Goal: Task Accomplishment & Management: Manage account settings

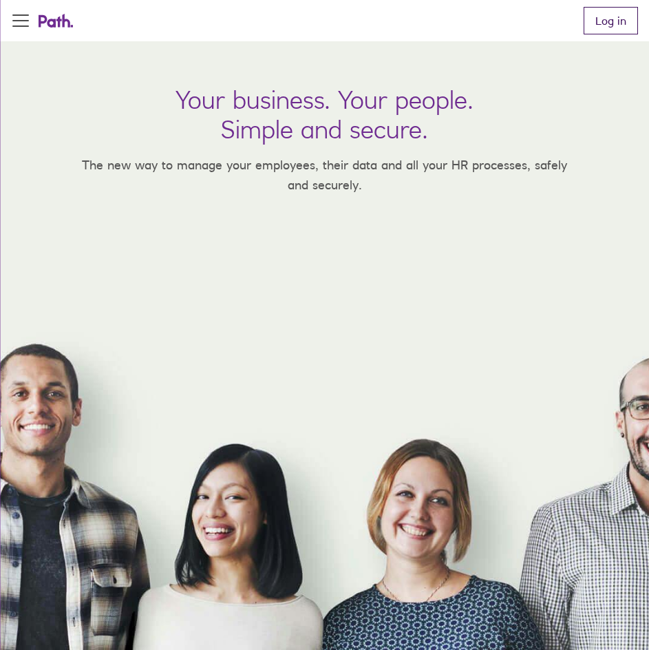
click at [627, 29] on link "Log in" at bounding box center [611, 21] width 54 height 28
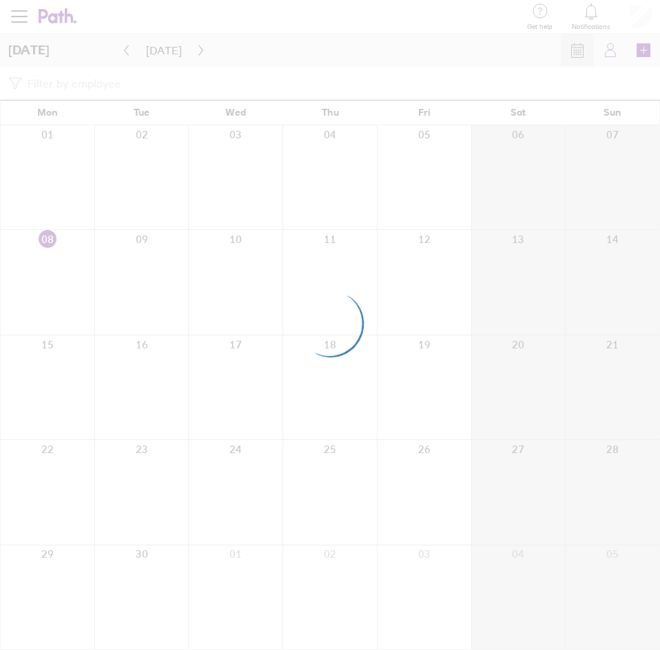
click at [468, 223] on div at bounding box center [330, 325] width 660 height 650
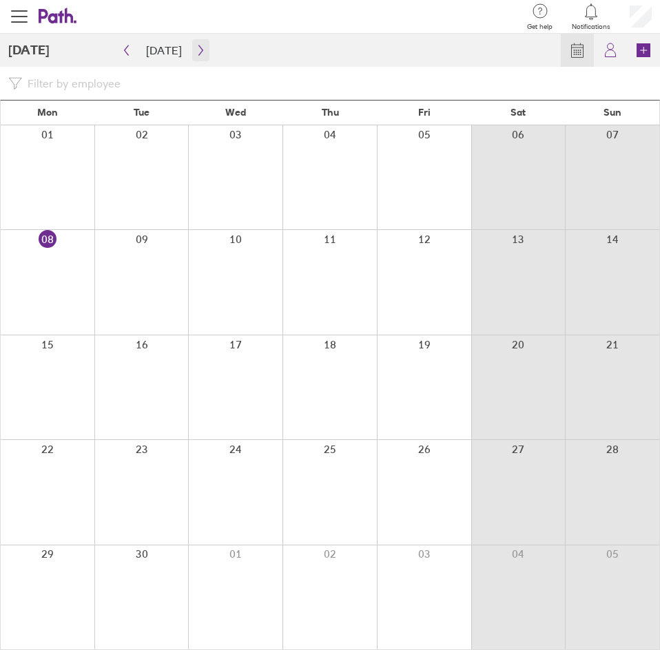
click at [200, 48] on icon "button" at bounding box center [201, 50] width 10 height 11
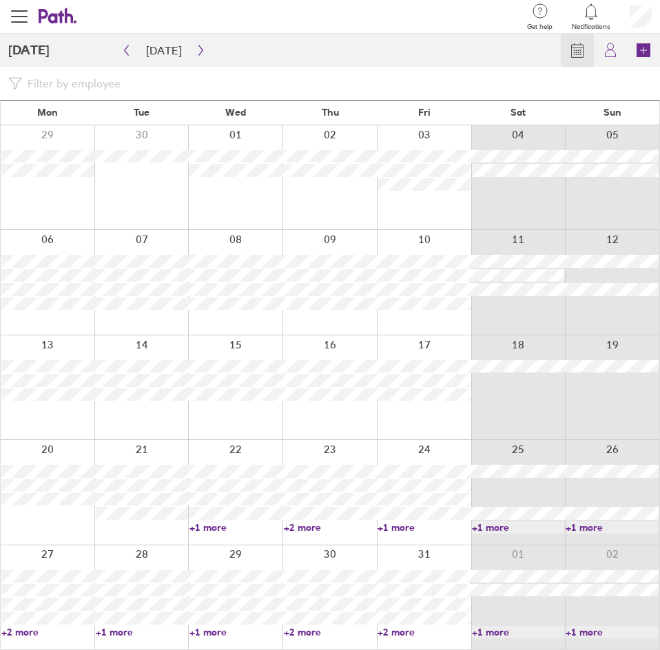
click at [33, 633] on link "+2 more" at bounding box center [47, 632] width 93 height 12
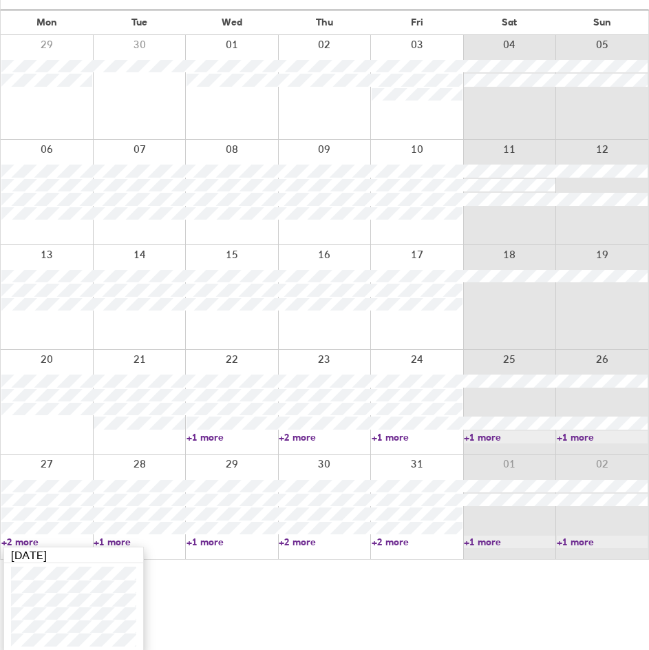
scroll to position [94, 0]
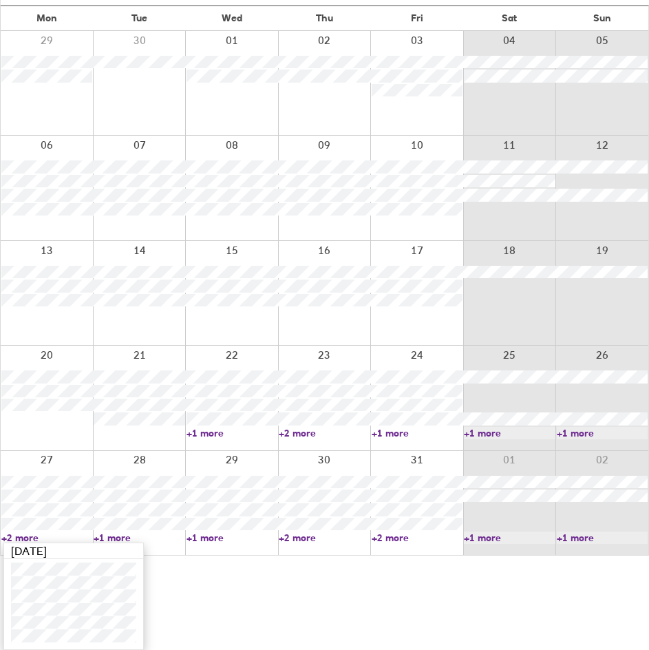
click at [198, 556] on html "Get help FAQs Contact us Notifications My profile Sign out People Time off Cale…" at bounding box center [324, 231] width 649 height 650
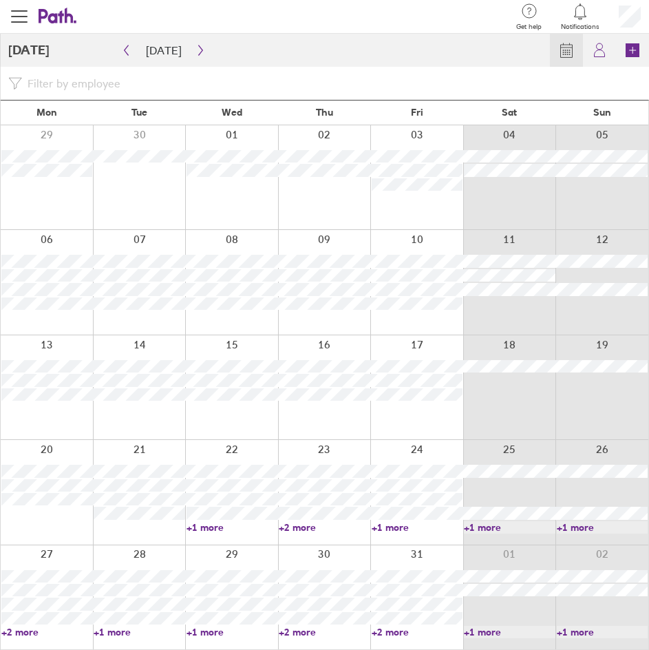
scroll to position [0, 0]
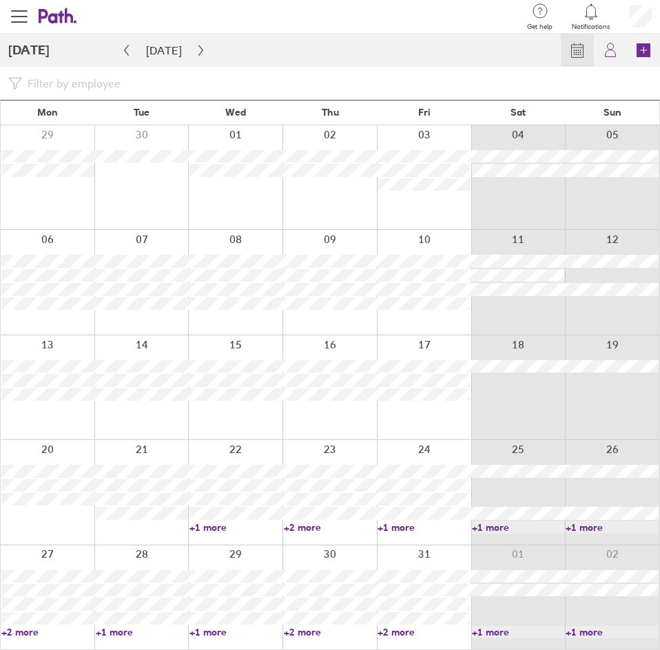
click at [138, 629] on link "+1 more" at bounding box center [142, 632] width 93 height 12
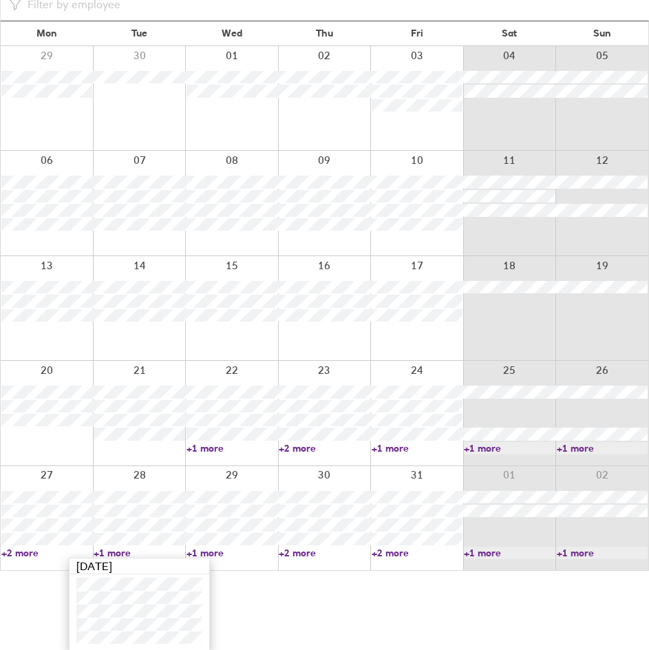
scroll to position [81, 0]
click at [255, 570] on html "Get help FAQs Contact us Notifications My profile Sign out People Time off Cale…" at bounding box center [324, 244] width 649 height 650
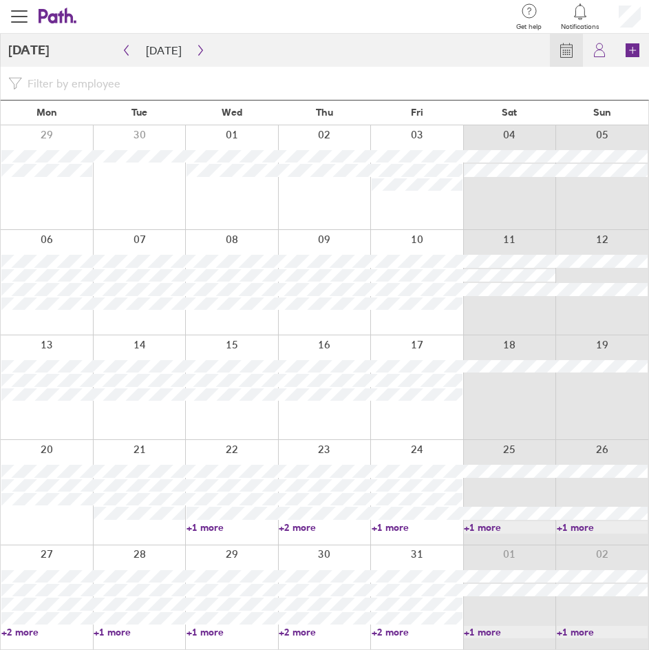
scroll to position [0, 0]
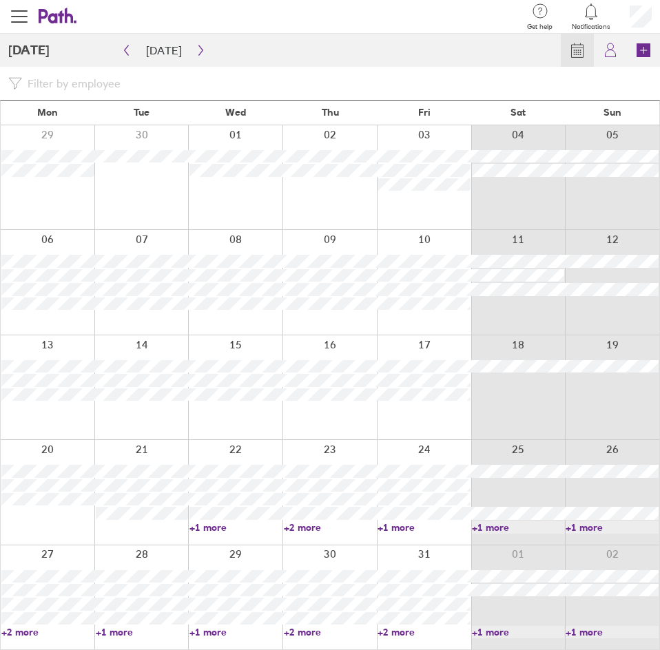
click at [322, 629] on link "+2 more" at bounding box center [330, 632] width 93 height 12
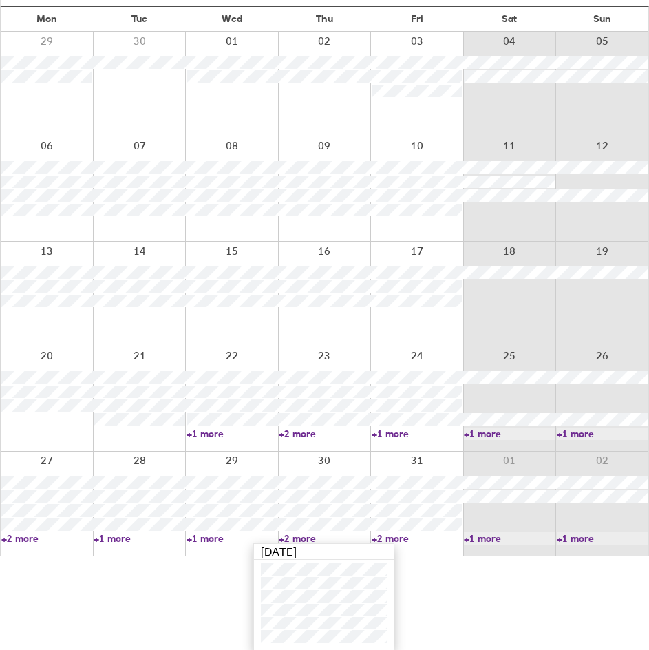
scroll to position [94, 0]
click at [517, 556] on html "Get help FAQs Contact us Notifications My profile Sign out People Time off Cale…" at bounding box center [324, 231] width 649 height 650
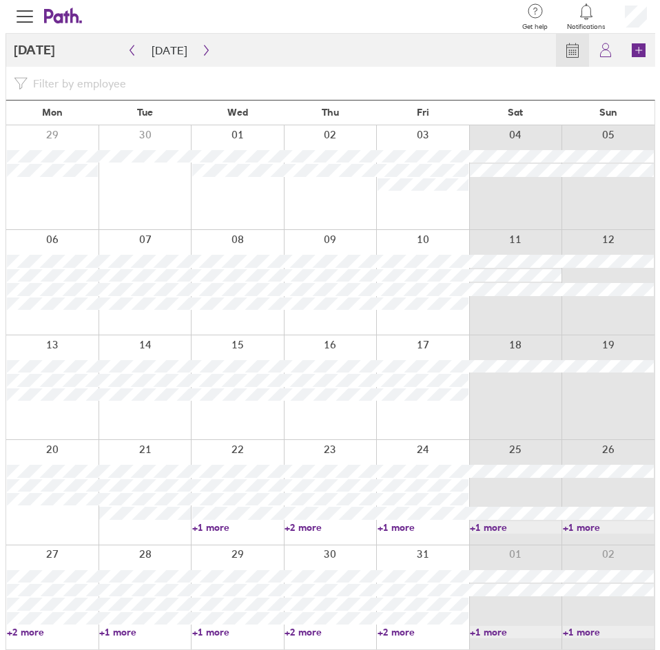
scroll to position [0, 0]
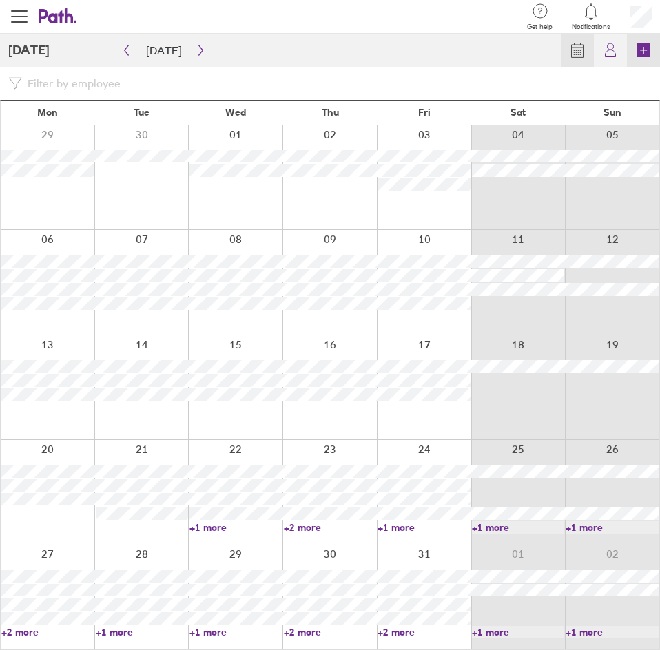
click at [640, 56] on icon at bounding box center [643, 50] width 14 height 14
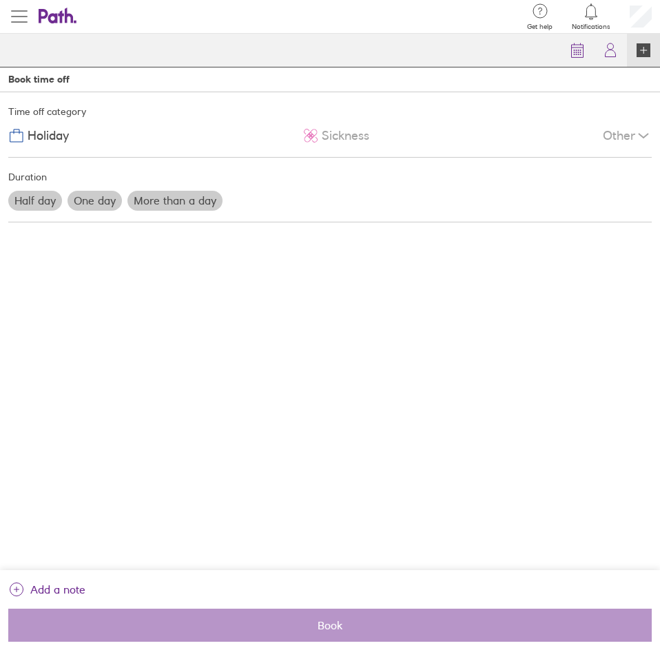
click at [19, 19] on span "button" at bounding box center [19, 16] width 17 height 17
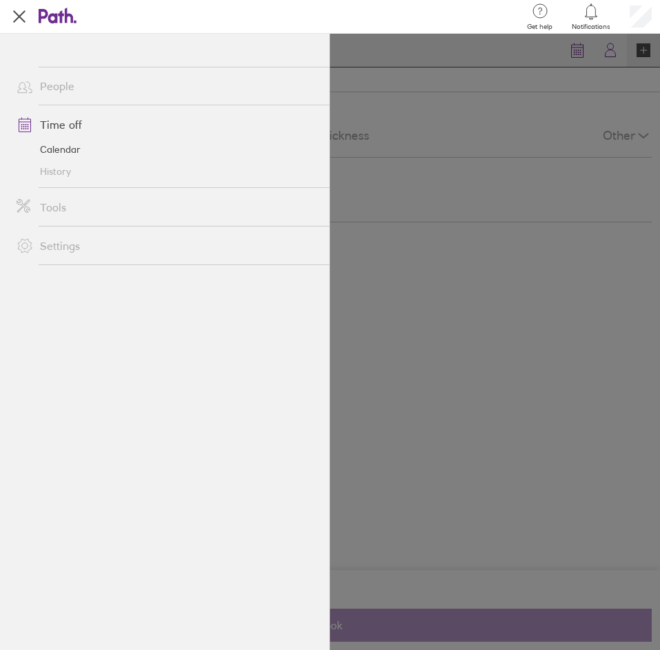
click at [495, 155] on div at bounding box center [330, 342] width 660 height 616
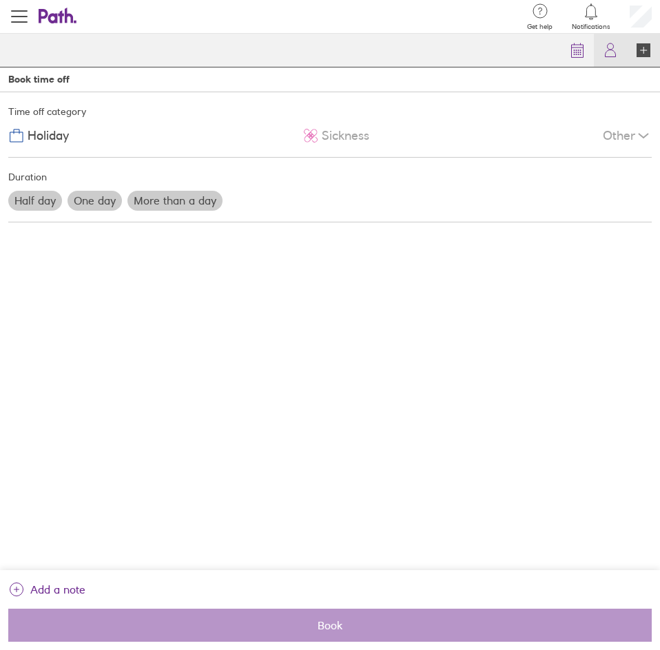
click at [610, 50] on icon at bounding box center [610, 53] width 10 height 7
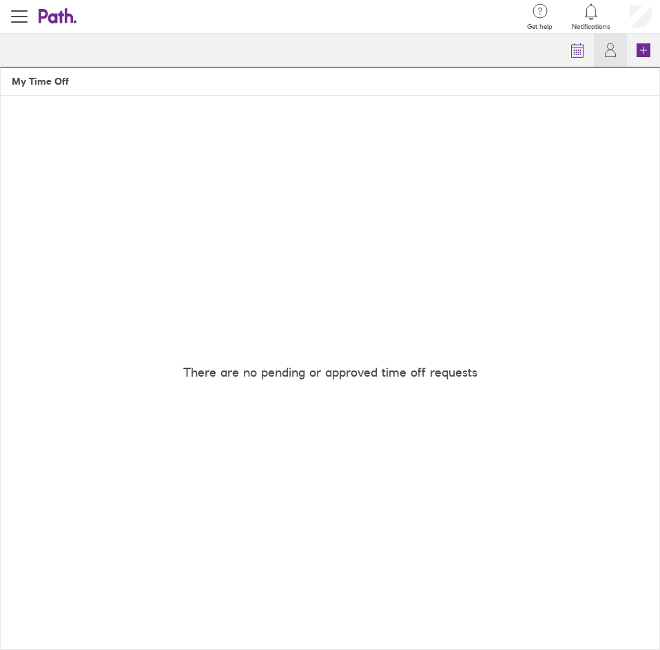
click at [61, 72] on header "My Time Off" at bounding box center [330, 81] width 658 height 28
click at [578, 50] on icon at bounding box center [577, 50] width 17 height 17
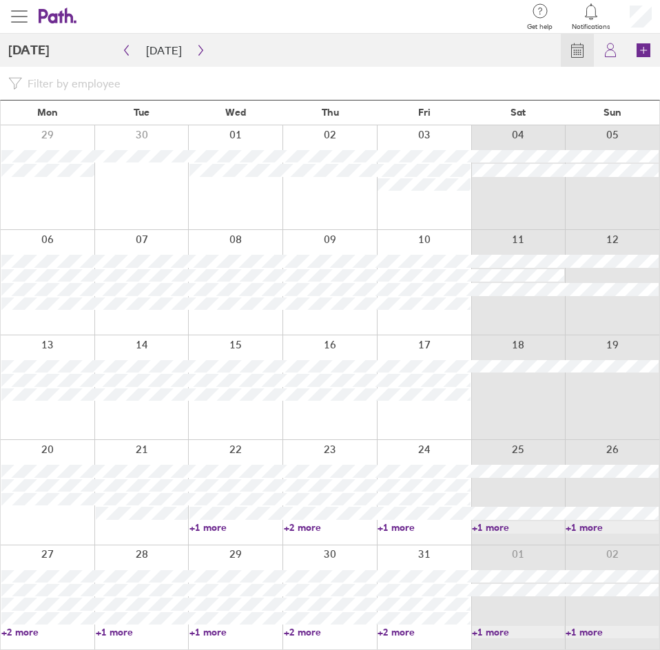
click at [27, 19] on span "button" at bounding box center [19, 16] width 17 height 17
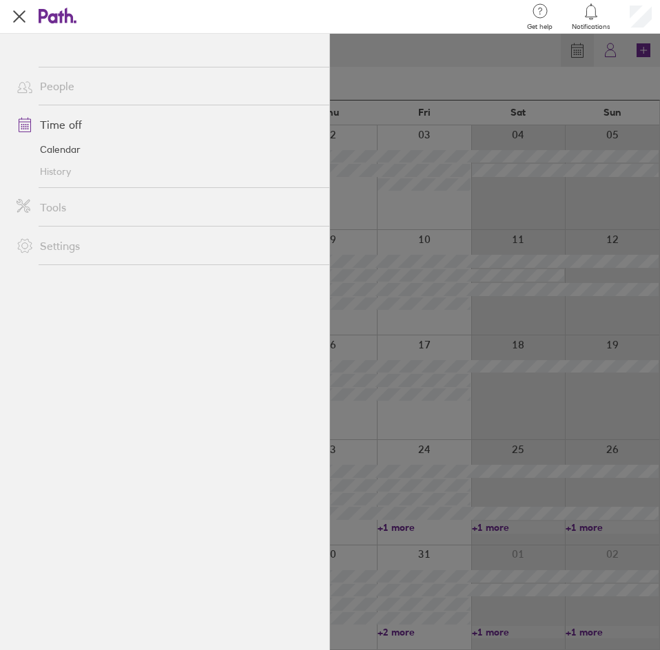
click at [416, 17] on div at bounding box center [297, 17] width 441 height 34
click at [551, 86] on div at bounding box center [330, 342] width 660 height 616
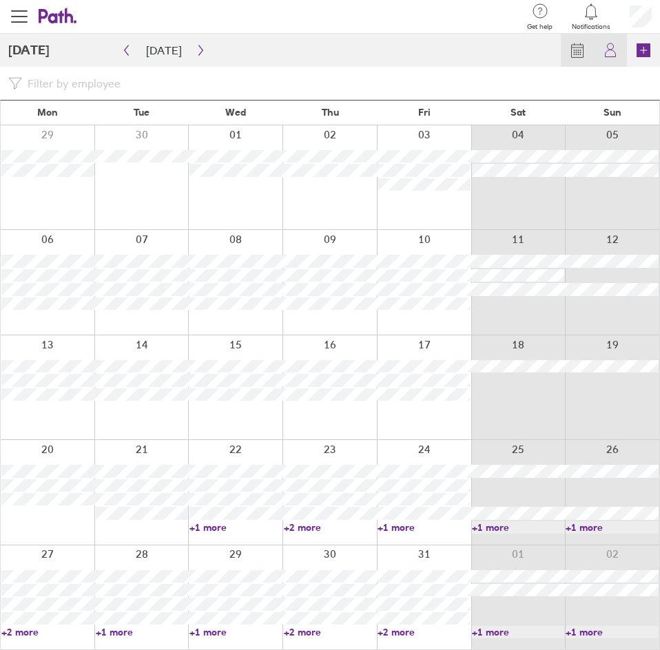
click at [608, 45] on icon at bounding box center [610, 50] width 17 height 17
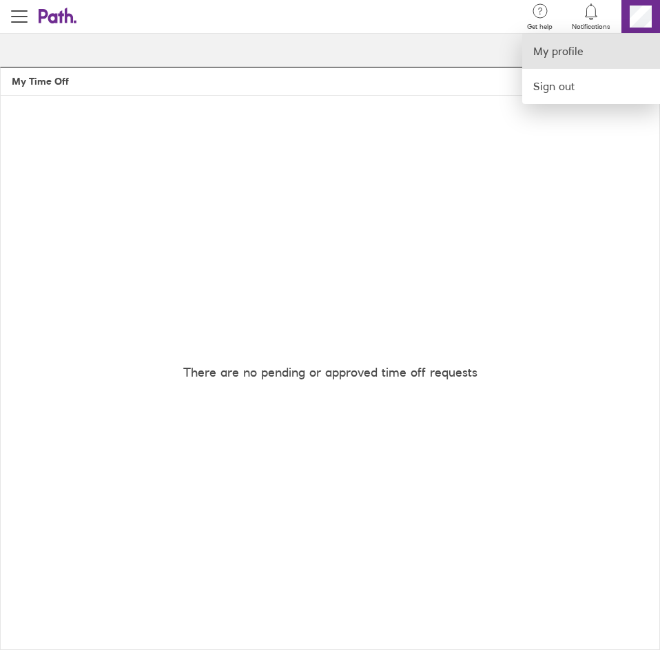
click at [576, 54] on link "My profile" at bounding box center [591, 51] width 138 height 35
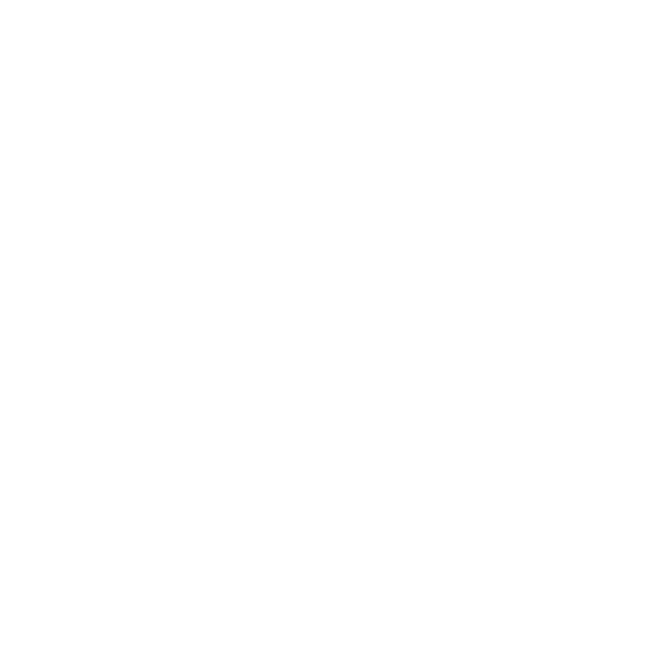
click at [456, 156] on div at bounding box center [330, 325] width 660 height 650
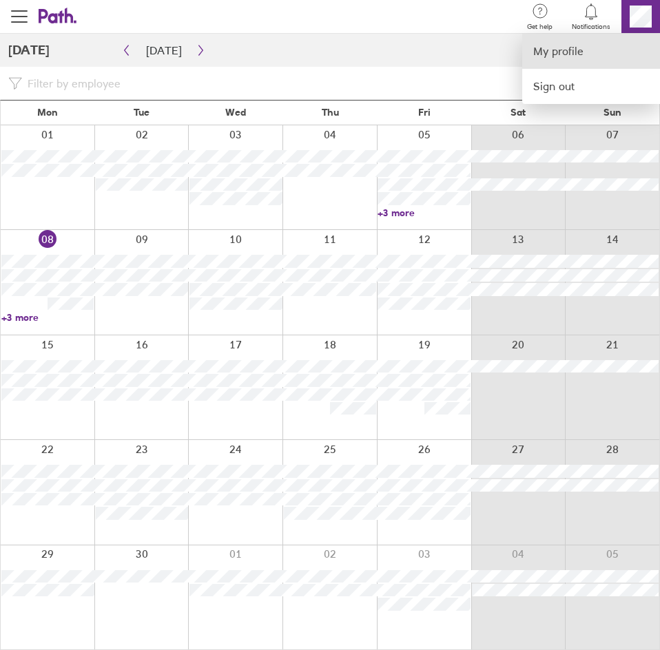
click at [590, 52] on link "My profile" at bounding box center [591, 51] width 138 height 35
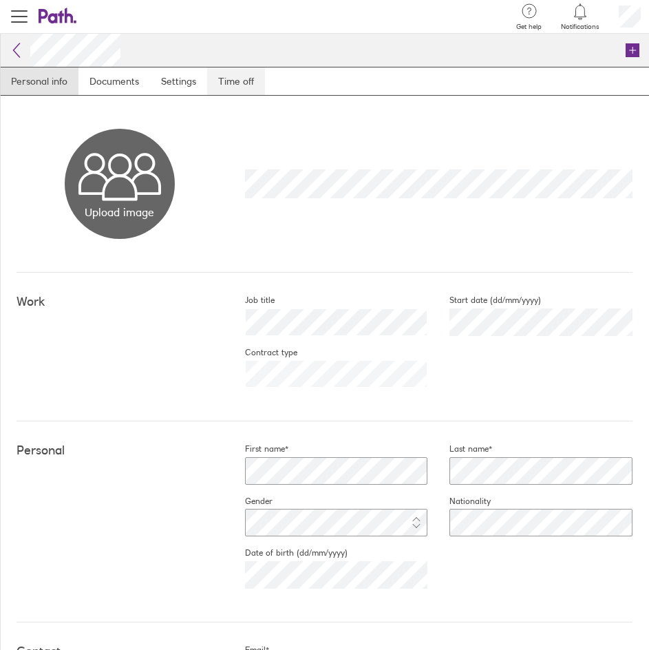
click at [222, 84] on link "Time off" at bounding box center [236, 81] width 58 height 28
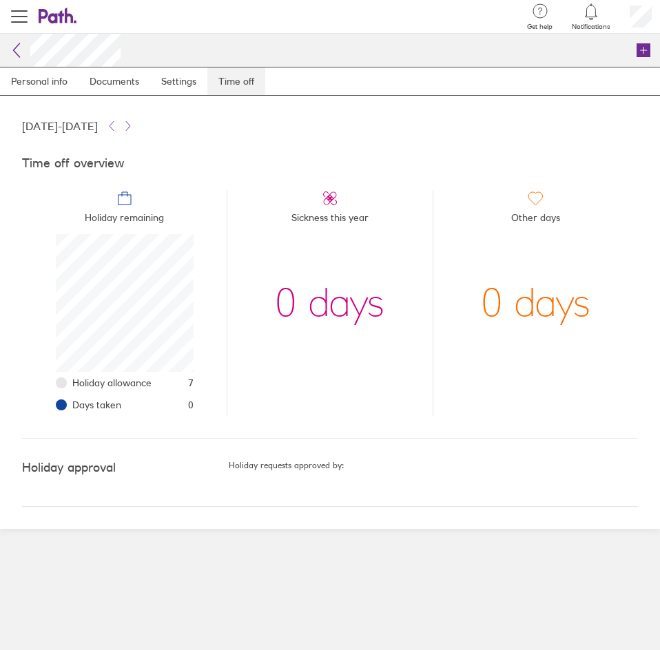
scroll to position [138, 138]
click at [444, 389] on li "Other days 0 days" at bounding box center [534, 303] width 205 height 226
click at [193, 388] on span "7" at bounding box center [191, 382] width 6 height 11
click at [14, 55] on icon at bounding box center [16, 50] width 17 height 17
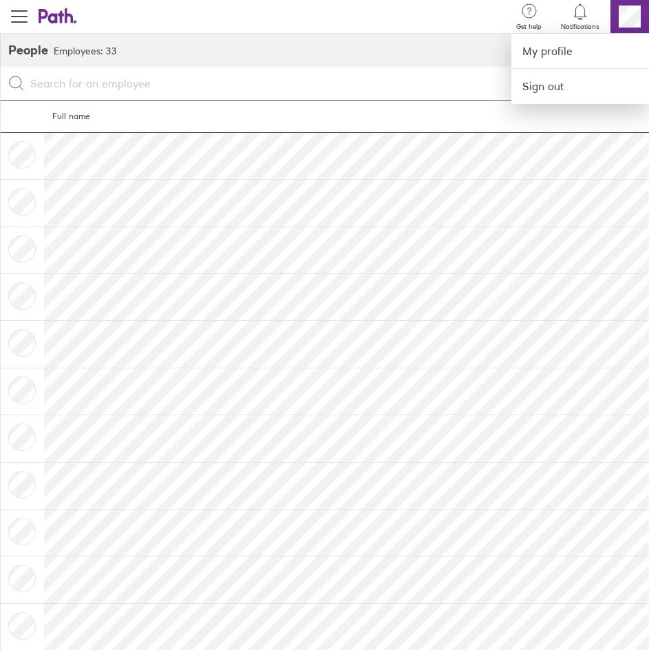
drag, startPoint x: 67, startPoint y: 17, endPoint x: 60, endPoint y: 14, distance: 8.1
click at [69, 17] on div at bounding box center [324, 325] width 649 height 650
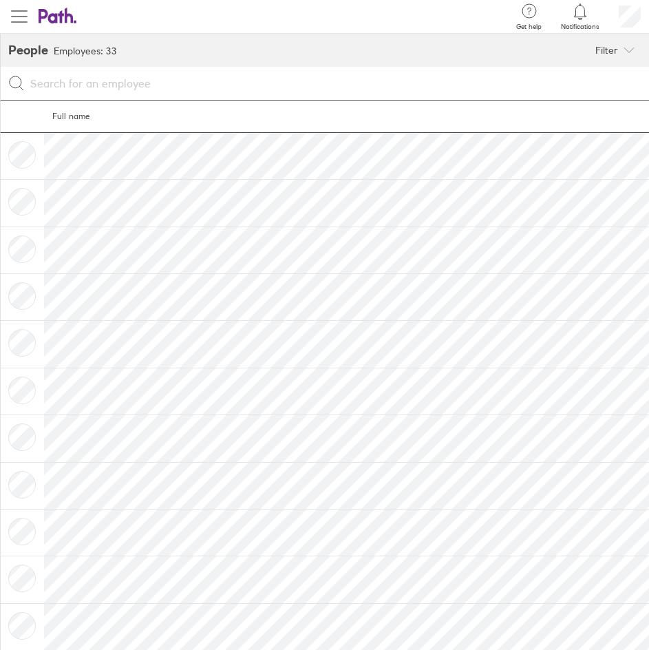
click at [26, 14] on span "button" at bounding box center [19, 16] width 17 height 17
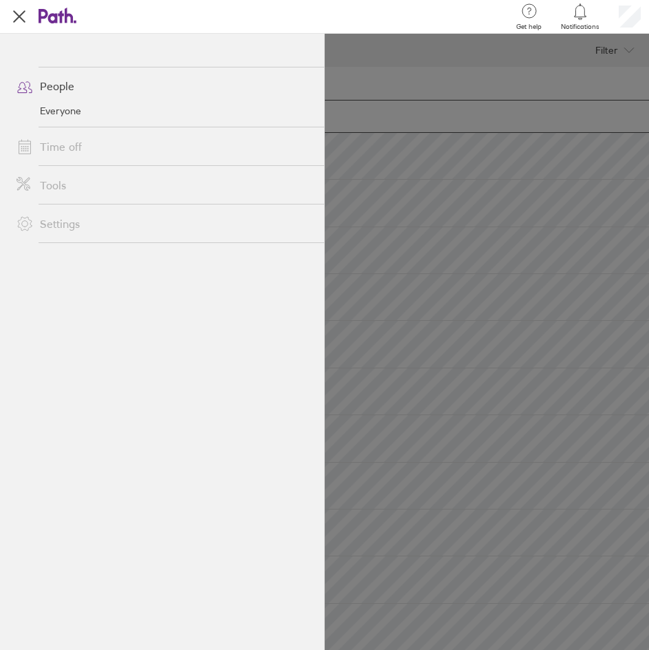
click at [63, 140] on link "Time off" at bounding box center [165, 147] width 319 height 28
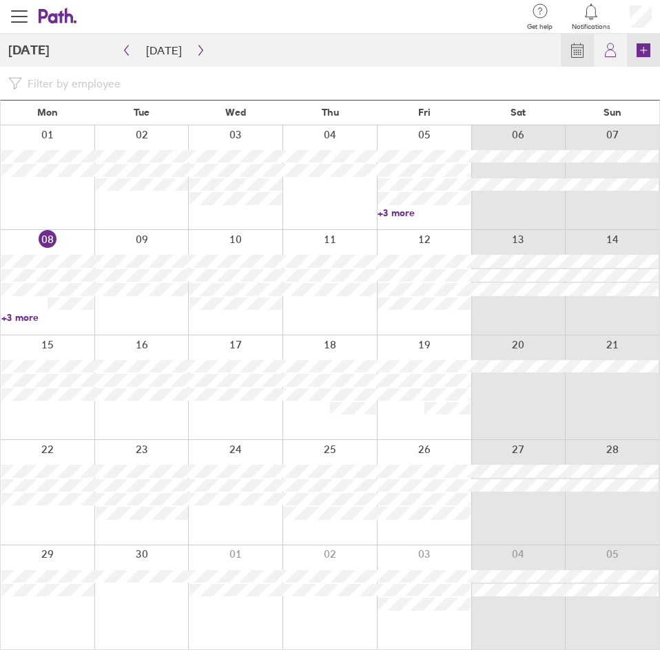
click at [640, 52] on icon at bounding box center [643, 50] width 14 height 14
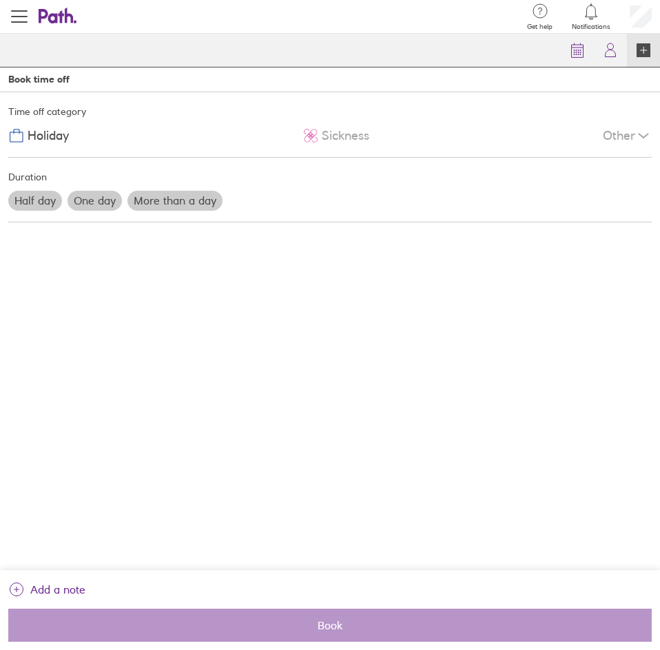
click at [167, 205] on label "More than a day" at bounding box center [174, 200] width 95 height 19
click at [0, 0] on input "More than a day" at bounding box center [0, 0] width 0 height 0
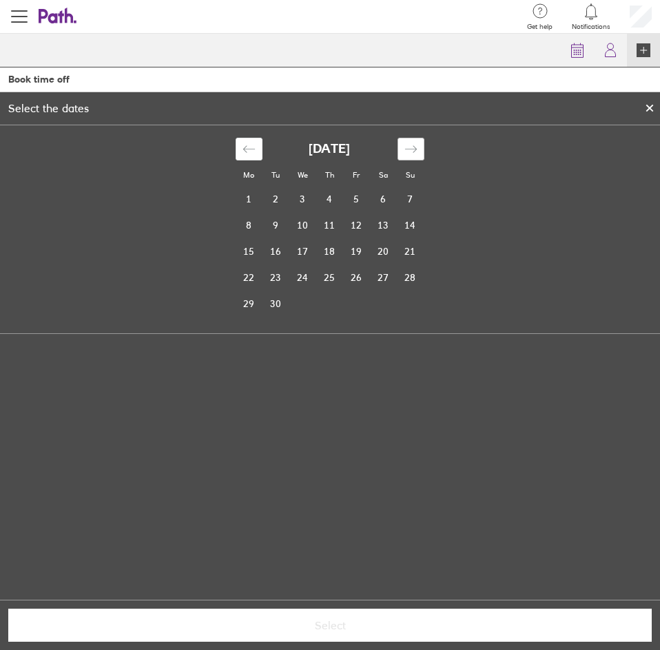
click at [406, 147] on icon "Move forward to switch to the next month." at bounding box center [410, 149] width 13 height 13
click at [408, 147] on icon "Move forward to switch to the next month." at bounding box center [410, 149] width 13 height 13
click at [261, 147] on div "Move backward to switch to the previous month." at bounding box center [249, 149] width 27 height 23
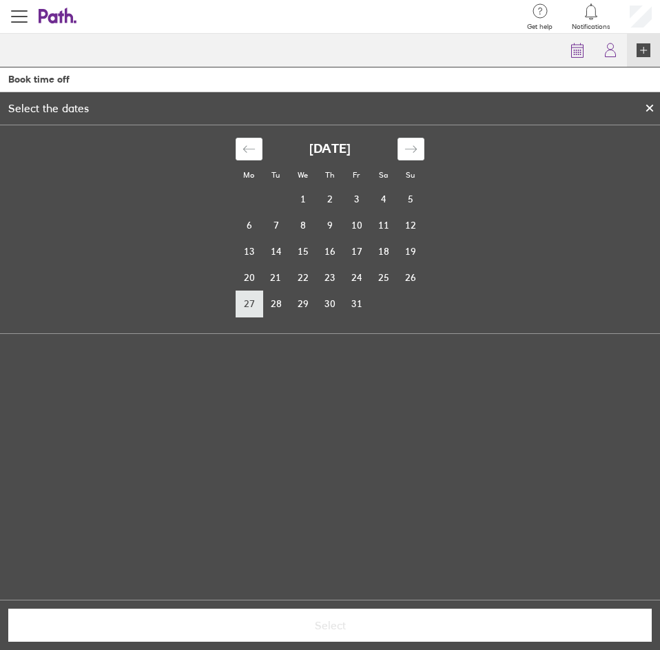
click at [254, 296] on td "27" at bounding box center [249, 304] width 27 height 26
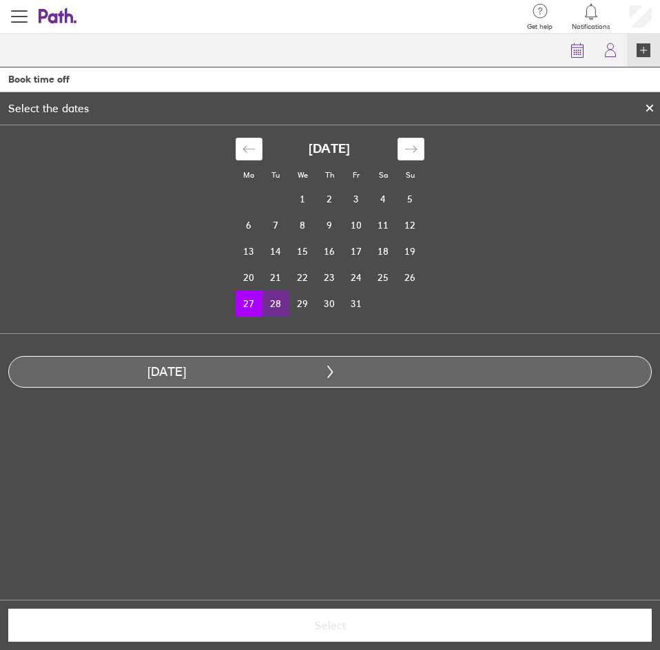
click at [282, 308] on td "28" at bounding box center [275, 304] width 27 height 26
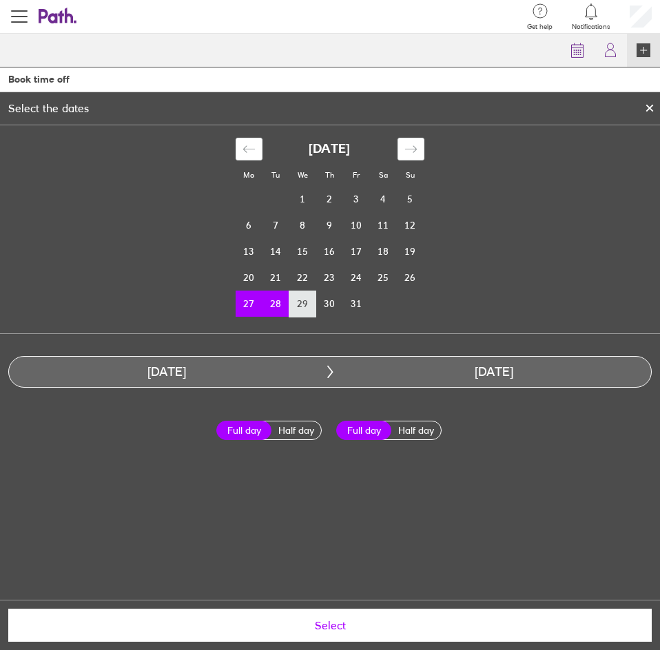
click at [291, 308] on td "29" at bounding box center [302, 304] width 27 height 26
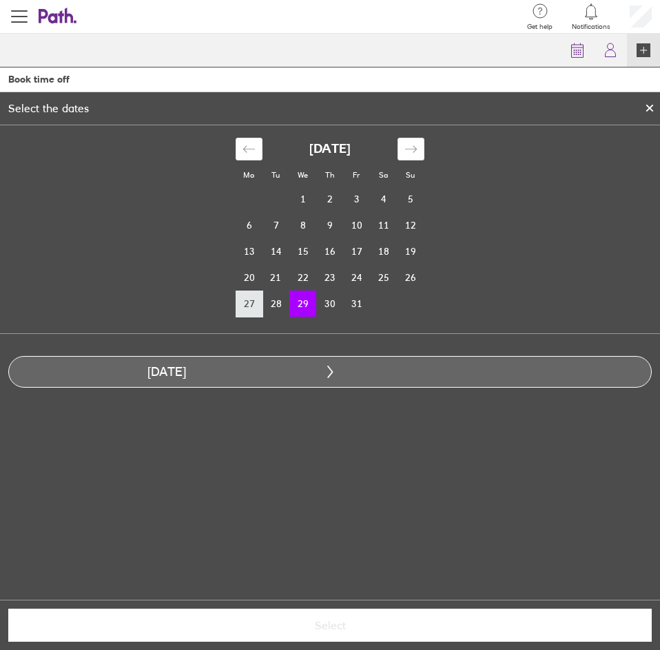
click at [251, 302] on td "27" at bounding box center [249, 304] width 27 height 26
click at [304, 302] on td "29" at bounding box center [302, 304] width 27 height 26
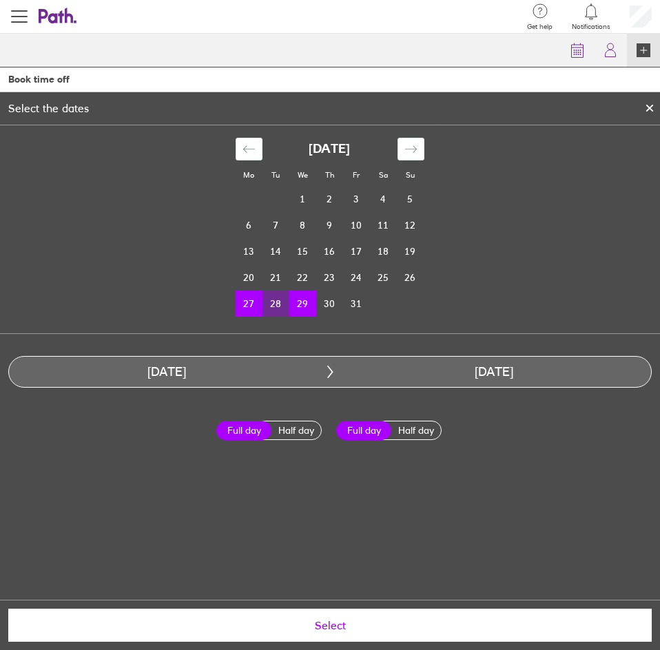
click at [258, 310] on td "27" at bounding box center [249, 304] width 27 height 26
click at [363, 309] on td "31" at bounding box center [356, 304] width 27 height 26
click at [255, 431] on label "Full day" at bounding box center [243, 430] width 55 height 19
click at [0, 0] on input "Full day" at bounding box center [0, 0] width 0 height 0
click at [355, 429] on label "Full day" at bounding box center [363, 430] width 55 height 19
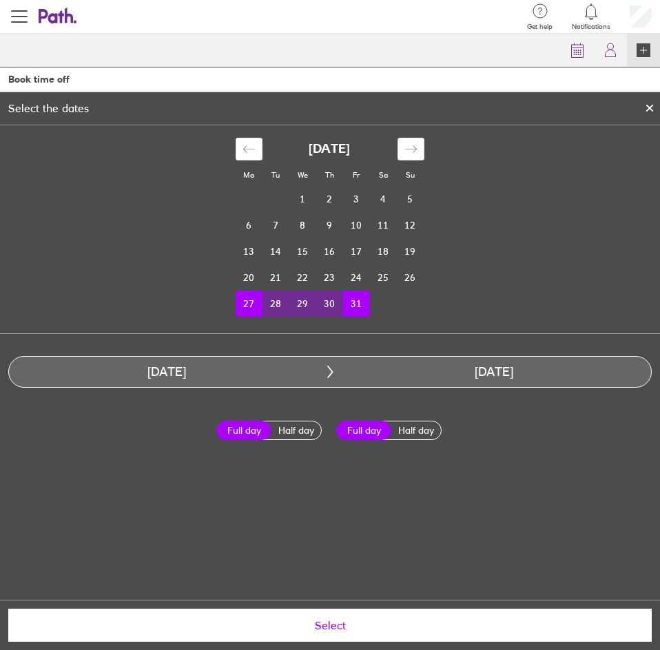
click at [0, 0] on input "Full day" at bounding box center [0, 0] width 0 height 0
click at [379, 480] on div "Mo Tu We Th Fr Sa Su September 2025 1 2 3 4 5 6 7 8 9 10 11 12 13 14 15 16 17 1…" at bounding box center [330, 362] width 660 height 474
click at [406, 428] on label "Half day" at bounding box center [415, 430] width 55 height 18
click at [0, 0] on input "Half day" at bounding box center [0, 0] width 0 height 0
click at [359, 429] on label "Full day" at bounding box center [363, 430] width 55 height 18
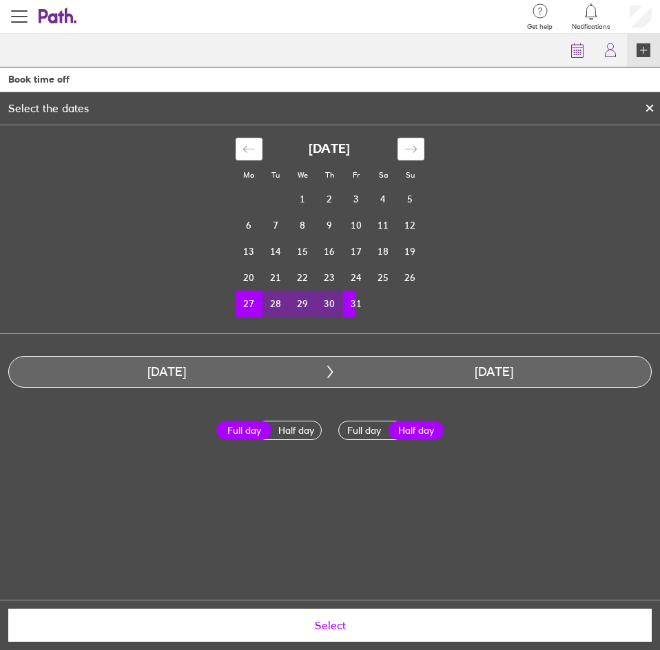
click at [0, 0] on input "Full day" at bounding box center [0, 0] width 0 height 0
click at [283, 426] on label "Half day" at bounding box center [296, 430] width 55 height 18
click at [0, 0] on input "Half day" at bounding box center [0, 0] width 0 height 0
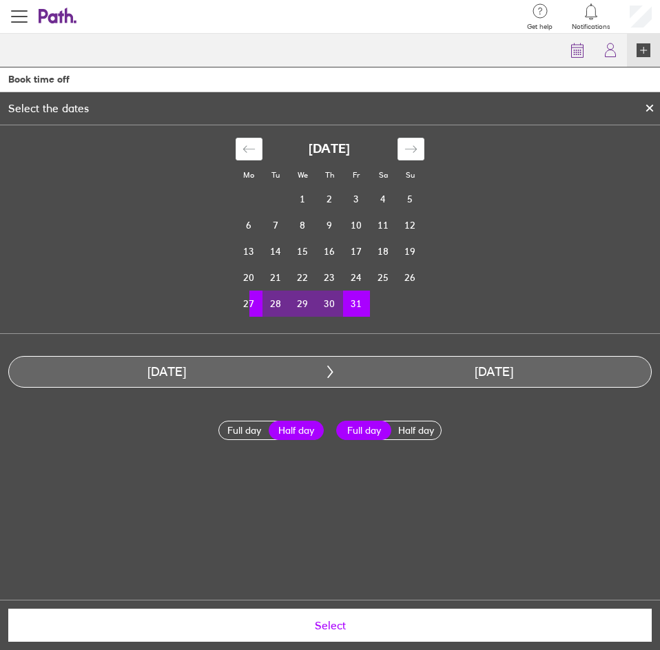
click at [249, 427] on label "Full day" at bounding box center [243, 430] width 55 height 18
click at [0, 0] on input "Full day" at bounding box center [0, 0] width 0 height 0
click at [585, 439] on div "Full day Half day Full day Half day" at bounding box center [330, 430] width 660 height 41
click at [258, 302] on td "27" at bounding box center [249, 304] width 27 height 26
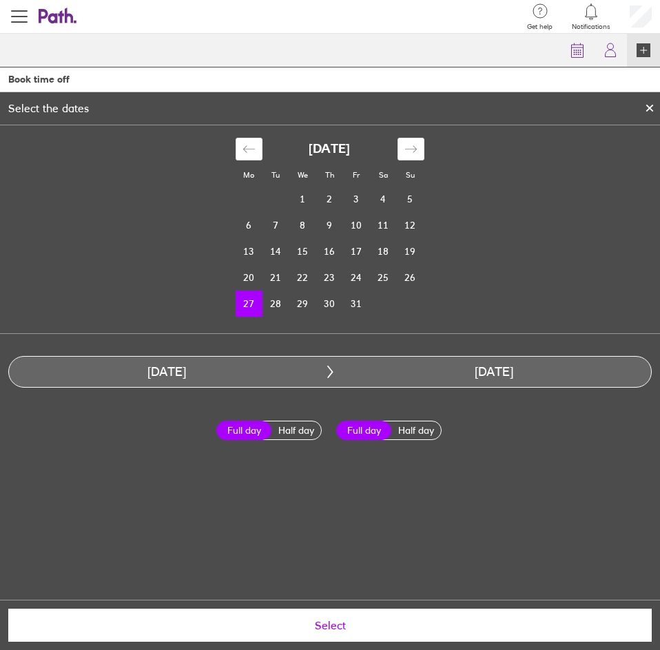
click at [254, 432] on label "Full day" at bounding box center [243, 430] width 55 height 19
click at [0, 0] on input "Full day" at bounding box center [0, 0] width 0 height 0
click at [514, 462] on div "Mo Tu We Th Fr Sa Su September 2025 1 2 3 4 5 6 7 8 9 10 11 12 13 14 15 16 17 1…" at bounding box center [330, 362] width 660 height 474
click at [251, 300] on td "27" at bounding box center [249, 304] width 27 height 26
click at [148, 428] on div "Full day Half day Full day Half day" at bounding box center [330, 430] width 660 height 41
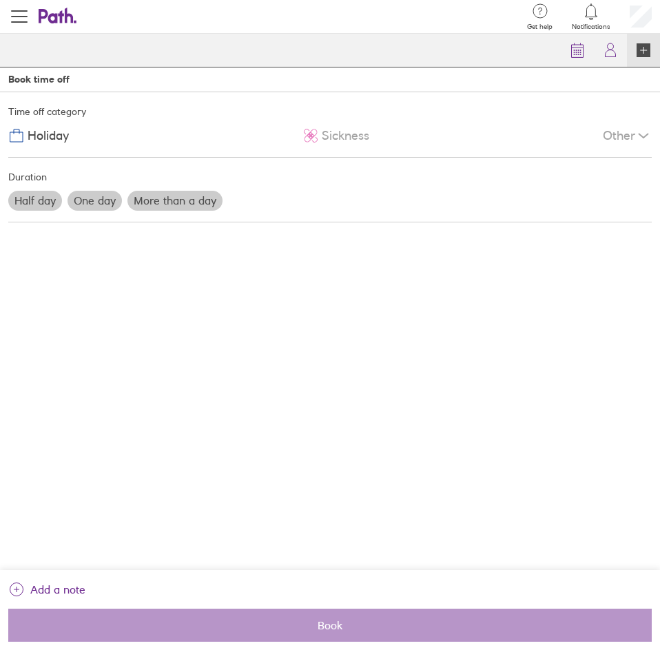
click at [105, 204] on label "One day" at bounding box center [94, 200] width 54 height 19
click at [0, 0] on input "One day" at bounding box center [0, 0] width 0 height 0
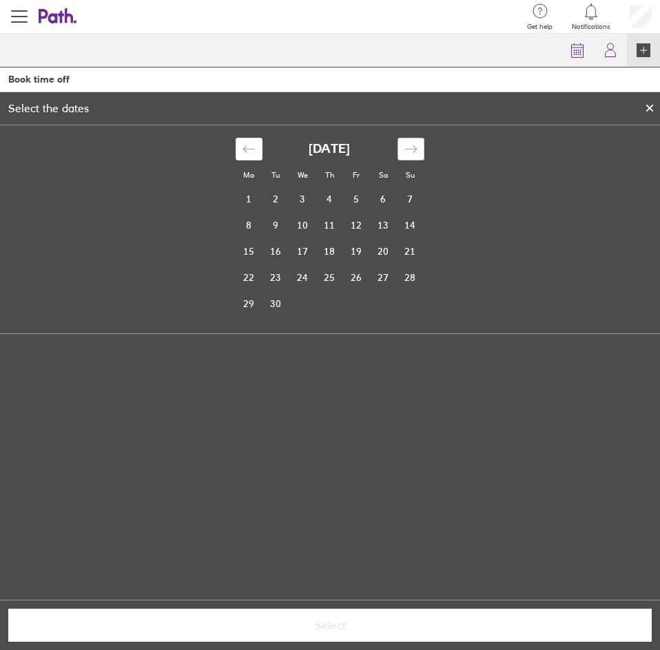
click at [406, 149] on icon "Move forward to switch to the next month." at bounding box center [410, 149] width 13 height 13
click at [256, 306] on td "27" at bounding box center [249, 304] width 27 height 26
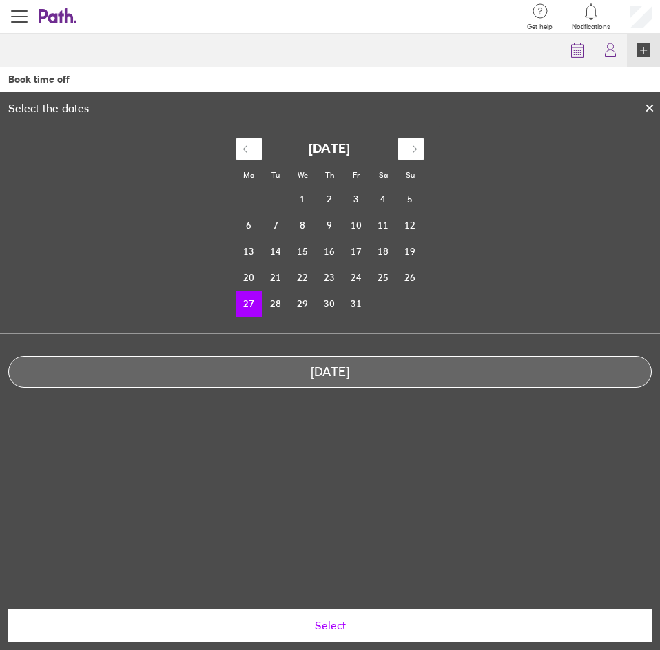
click at [404, 618] on button "Select" at bounding box center [329, 625] width 643 height 33
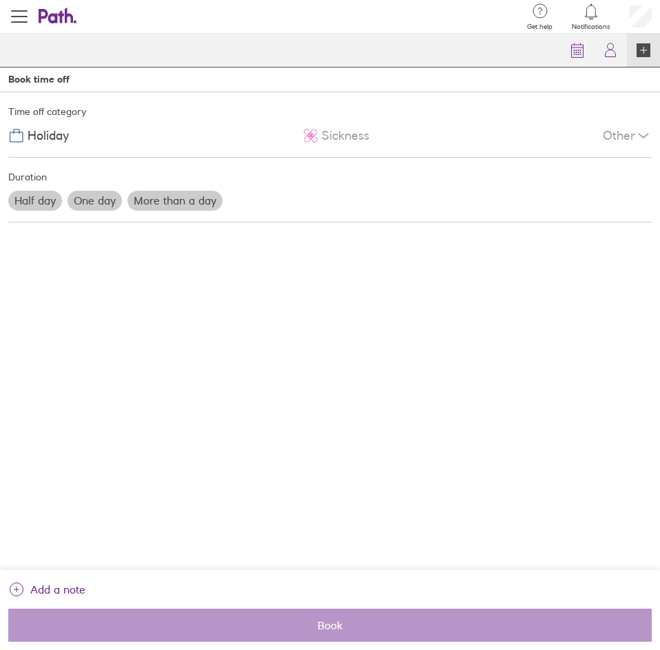
click at [207, 274] on div "Time off category Holiday Sickness Other Duration Half day One day More than a …" at bounding box center [330, 331] width 660 height 478
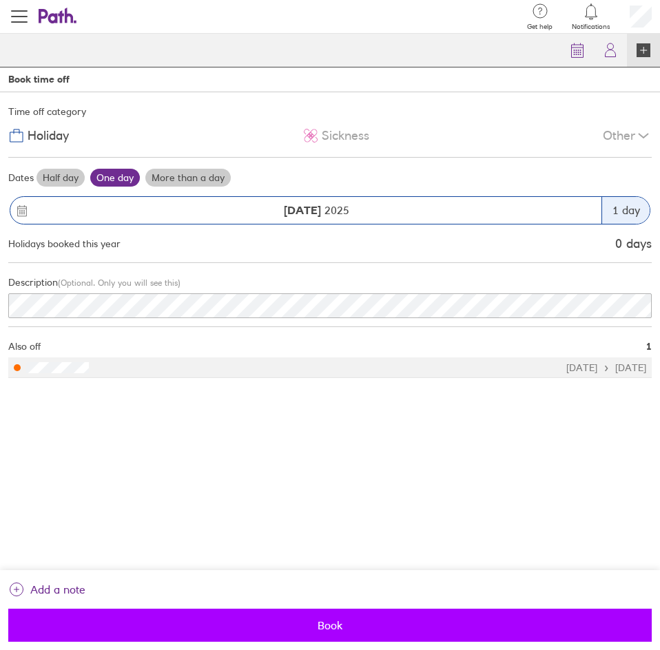
click at [229, 618] on button "Book" at bounding box center [329, 625] width 643 height 33
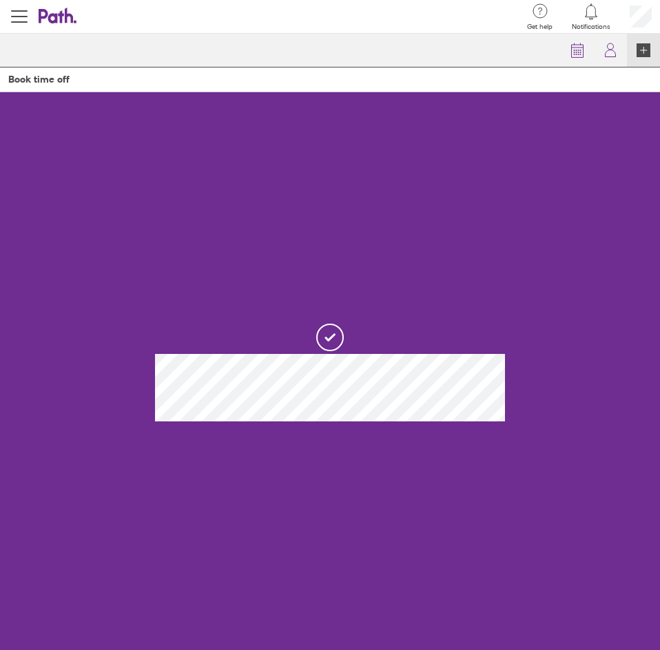
click at [643, 48] on icon at bounding box center [643, 50] width 14 height 14
click at [638, 49] on icon at bounding box center [643, 50] width 14 height 14
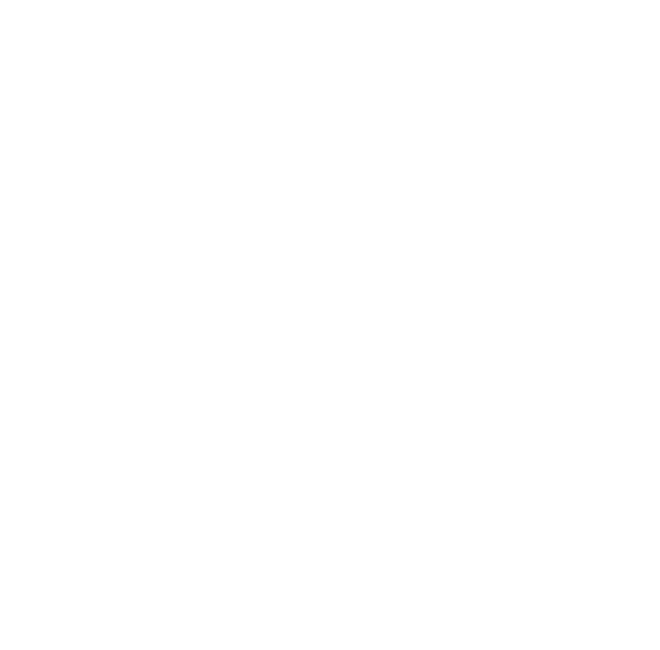
click at [179, 348] on div at bounding box center [330, 325] width 660 height 650
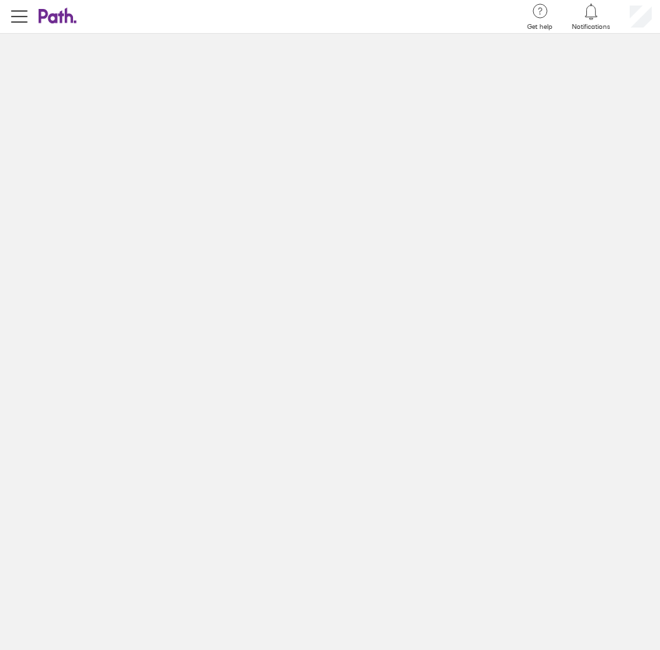
click at [328, 195] on div "People Everyone Time off Tools Settings" at bounding box center [330, 342] width 660 height 616
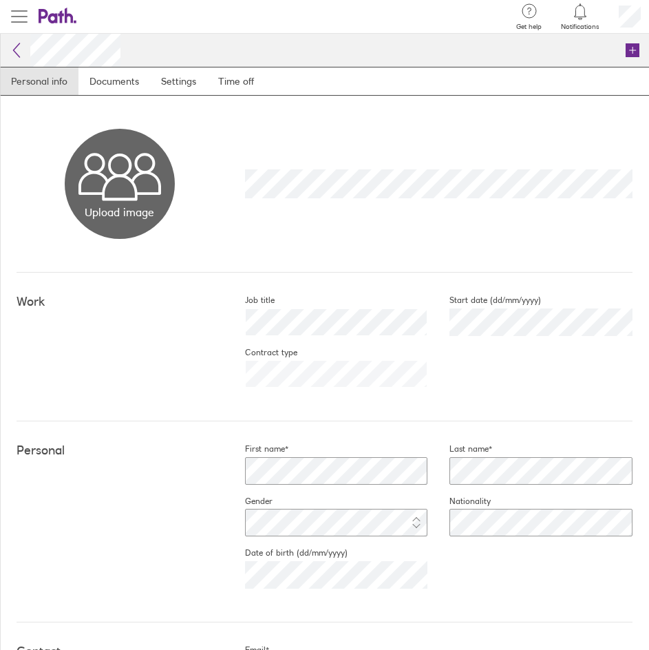
click at [18, 19] on span "button" at bounding box center [19, 16] width 17 height 17
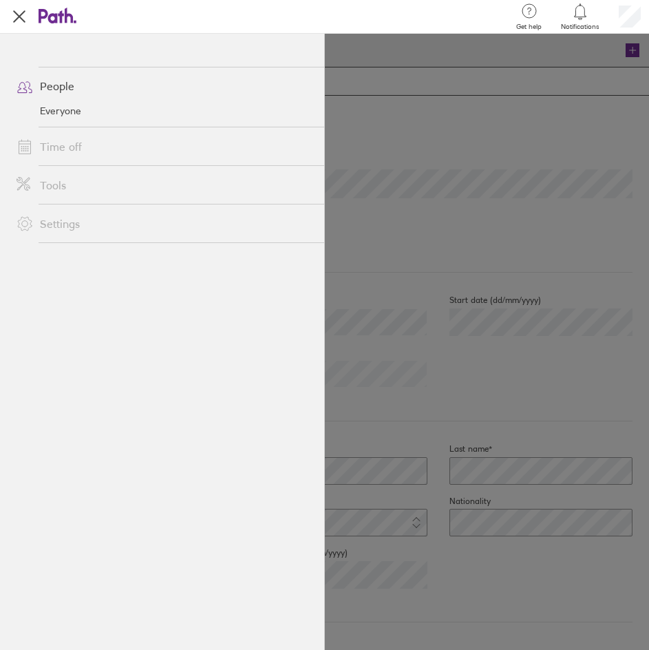
click at [83, 143] on link "Time off" at bounding box center [165, 147] width 319 height 28
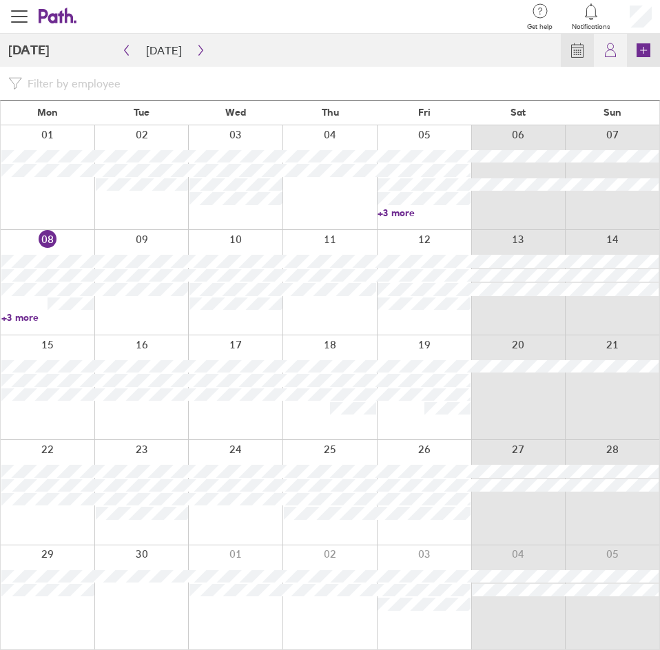
click at [642, 52] on icon at bounding box center [643, 50] width 14 height 14
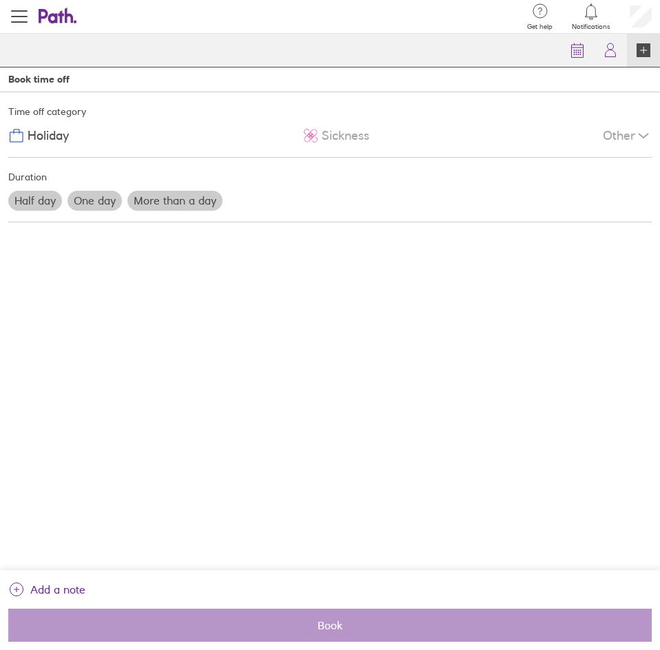
click at [177, 202] on label "More than a day" at bounding box center [174, 200] width 95 height 19
click at [0, 0] on input "More than a day" at bounding box center [0, 0] width 0 height 0
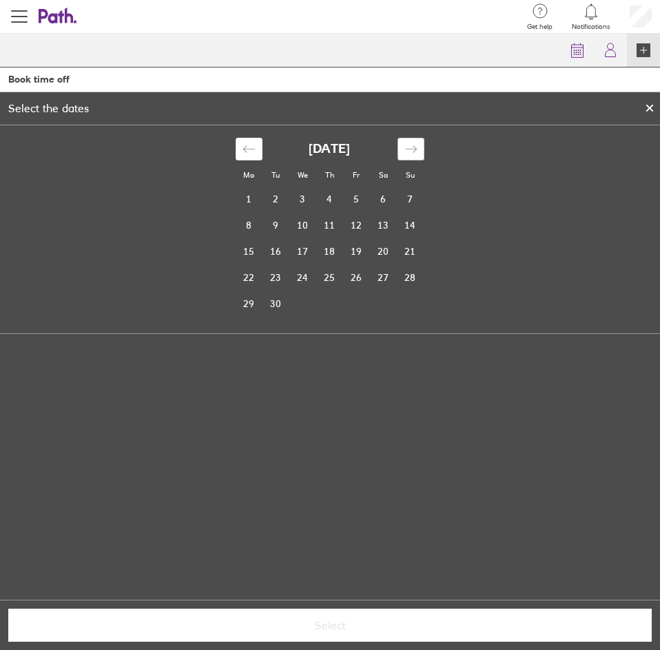
click at [411, 148] on icon "Move forward to switch to the next month." at bounding box center [410, 149] width 13 height 13
click at [302, 304] on td "29" at bounding box center [302, 304] width 27 height 26
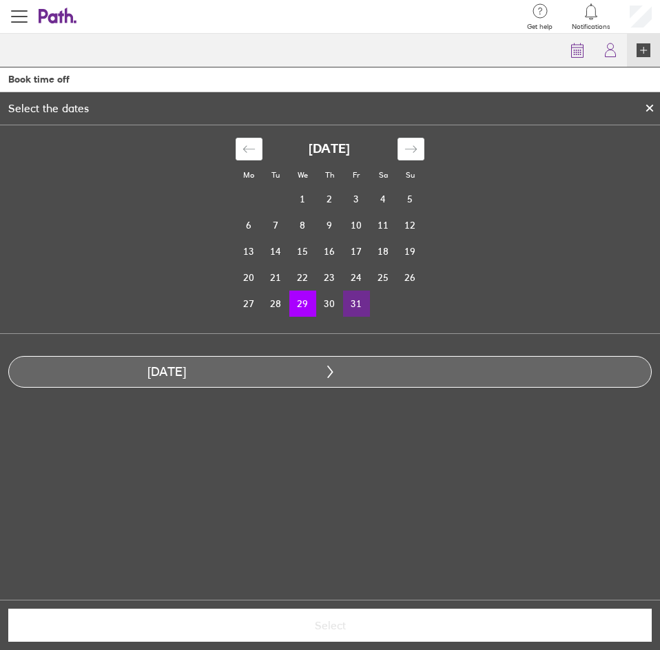
click at [357, 305] on td "31" at bounding box center [356, 304] width 27 height 26
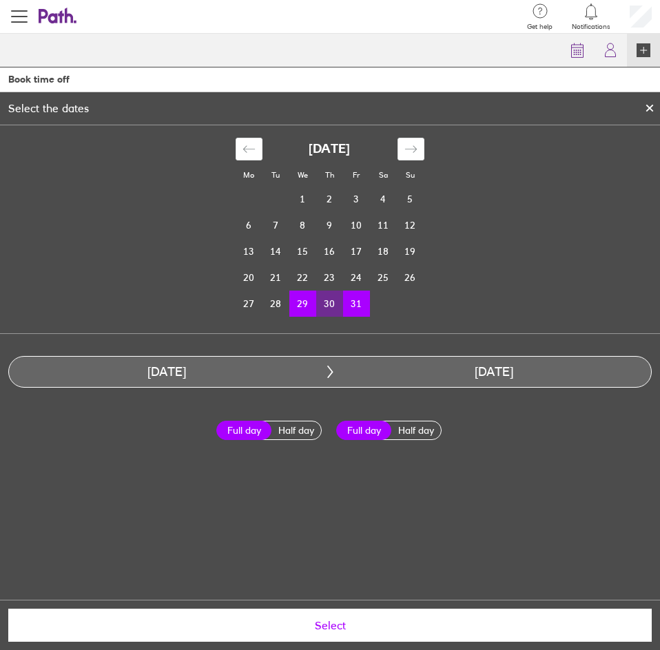
click at [248, 435] on label "Full day" at bounding box center [243, 430] width 55 height 19
click at [0, 0] on input "Full day" at bounding box center [0, 0] width 0 height 0
click at [365, 426] on label "Full day" at bounding box center [363, 430] width 55 height 19
click at [0, 0] on input "Full day" at bounding box center [0, 0] width 0 height 0
click at [356, 626] on button "Select" at bounding box center [329, 625] width 643 height 33
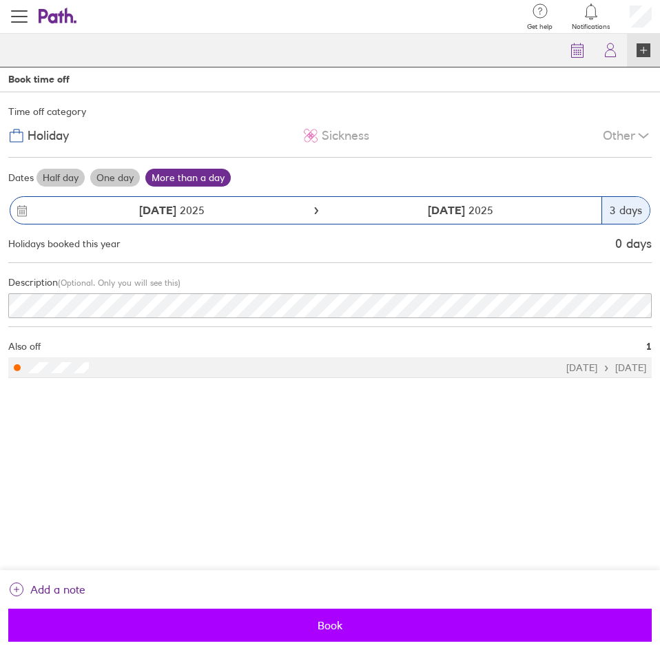
click at [375, 626] on button "Book" at bounding box center [329, 625] width 643 height 33
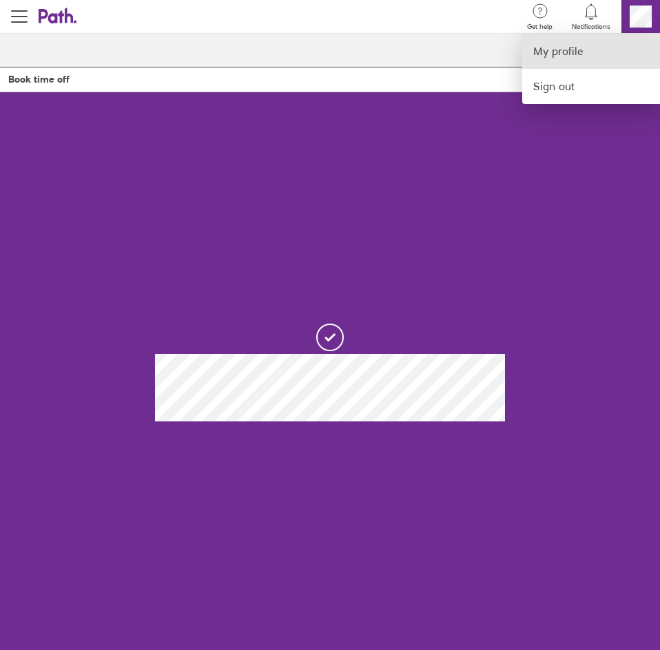
click at [587, 54] on link "My profile" at bounding box center [591, 51] width 138 height 35
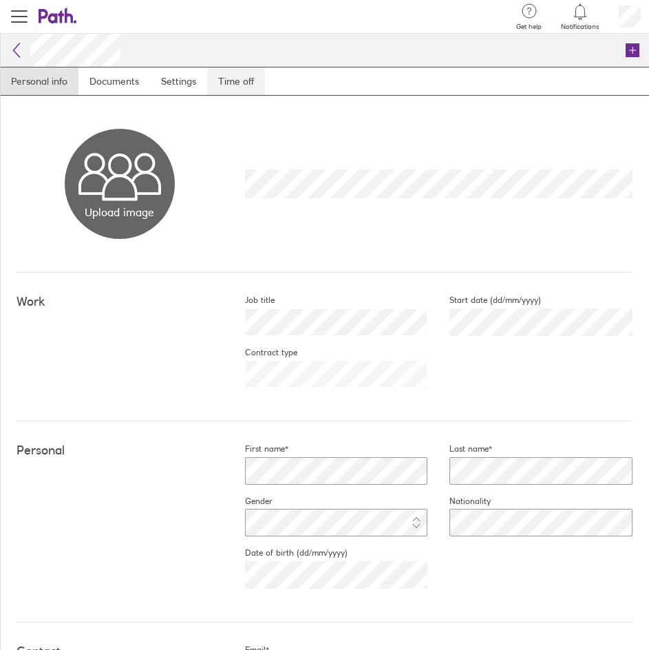
click at [248, 83] on link "Time off" at bounding box center [236, 81] width 58 height 28
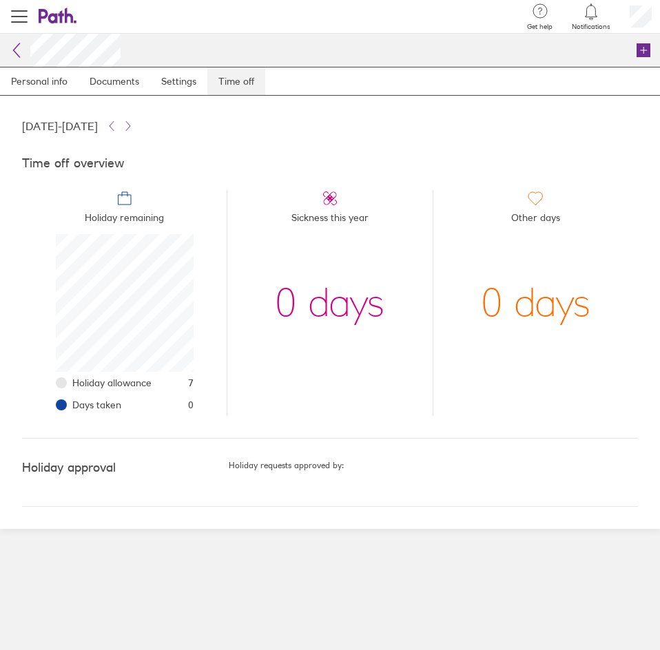
scroll to position [138, 138]
